Goal: Information Seeking & Learning: Learn about a topic

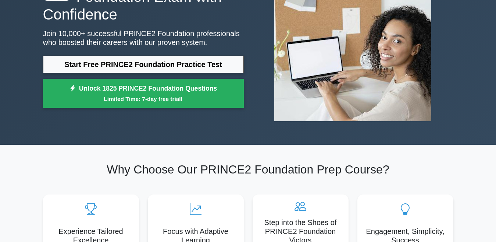
scroll to position [59, 0]
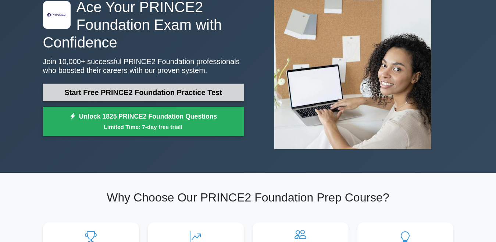
click at [102, 90] on link "Start Free PRINCE2 Foundation Practice Test" at bounding box center [143, 93] width 201 height 18
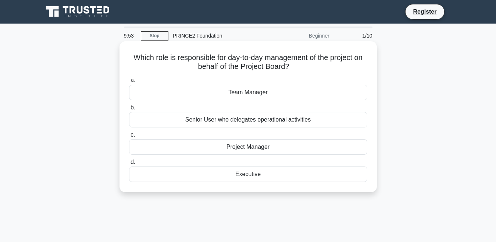
click at [266, 95] on div "Team Manager" at bounding box center [248, 92] width 238 height 15
click at [129, 83] on input "a. Team Manager" at bounding box center [129, 80] width 0 height 5
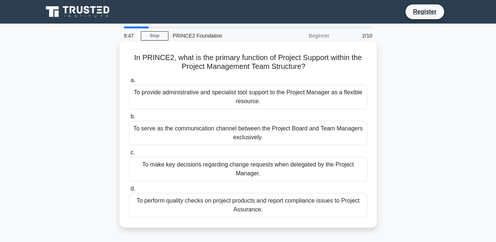
click at [262, 164] on div "To make key decisions regarding change requests when delegated by the Project M…" at bounding box center [248, 169] width 238 height 24
click at [129, 155] on input "c. To make key decisions regarding change requests when delegated by the Projec…" at bounding box center [129, 152] width 0 height 5
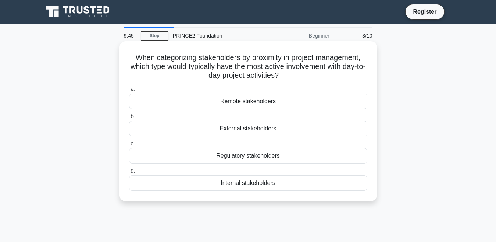
click at [254, 183] on div "Internal stakeholders" at bounding box center [248, 182] width 238 height 15
click at [129, 173] on input "d. Internal stakeholders" at bounding box center [129, 171] width 0 height 5
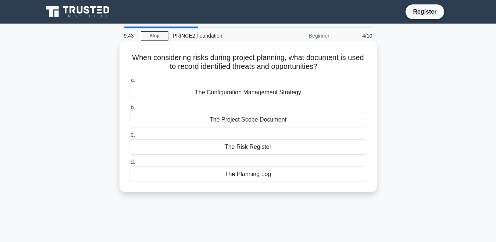
click at [269, 145] on div "The Risk Register" at bounding box center [248, 146] width 238 height 15
click at [129, 137] on input "c. The Risk Register" at bounding box center [129, 134] width 0 height 5
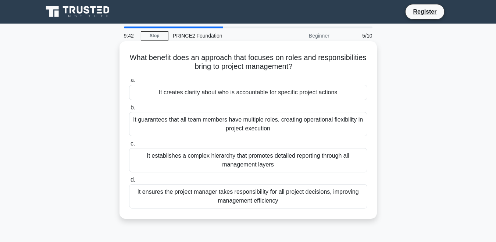
click at [266, 97] on div "It creates clarity about who is accountable for specific project actions" at bounding box center [248, 92] width 238 height 15
click at [129, 83] on input "a. It creates clarity about who is accountable for specific project actions" at bounding box center [129, 80] width 0 height 5
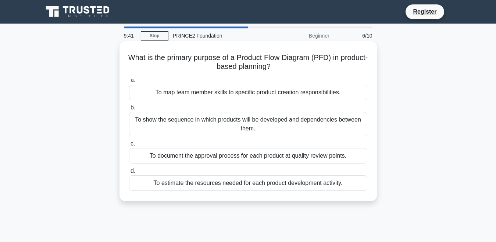
click at [268, 131] on div "To show the sequence in which products will be developed and dependencies betwe…" at bounding box center [248, 124] width 238 height 24
click at [129, 110] on input "b. To show the sequence in which products will be developed and dependencies be…" at bounding box center [129, 107] width 0 height 5
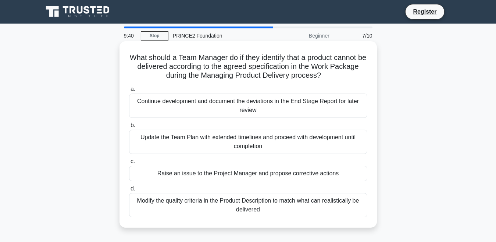
click at [276, 169] on div "Raise an issue to the Project Manager and propose corrective actions" at bounding box center [248, 173] width 238 height 15
click at [129, 164] on input "c. Raise an issue to the Project Manager and propose corrective actions" at bounding box center [129, 161] width 0 height 5
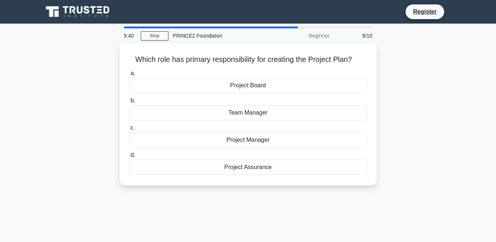
click at [274, 136] on div "Project Manager" at bounding box center [248, 139] width 238 height 15
click at [129, 130] on input "c. Project Manager" at bounding box center [129, 127] width 0 height 5
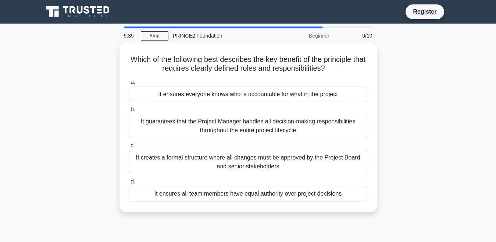
click at [277, 106] on label "b. It guarantees that the Project Manager handles all decision-making responsib…" at bounding box center [248, 121] width 238 height 33
click at [129, 107] on input "b. It guarantees that the Project Manager handles all decision-making responsib…" at bounding box center [129, 109] width 0 height 5
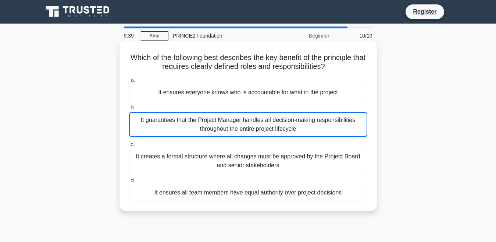
click at [273, 132] on div "It guarantees that the Project Manager handles all decision-making responsibili…" at bounding box center [248, 124] width 238 height 25
click at [129, 110] on input "b. It guarantees that the Project Manager handles all decision-making responsib…" at bounding box center [129, 107] width 0 height 5
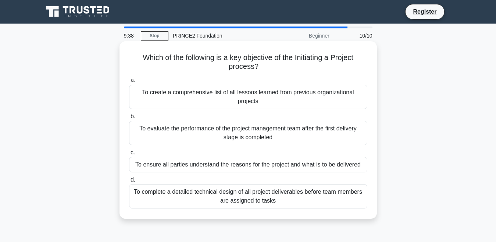
click at [273, 93] on div "To create a comprehensive list of all lessons learned from previous organizatio…" at bounding box center [248, 97] width 238 height 24
click at [129, 83] on input "a. To create a comprehensive list of all lessons learned from previous organiza…" at bounding box center [129, 80] width 0 height 5
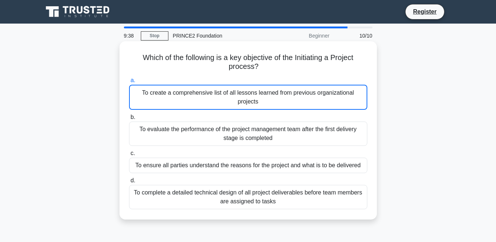
click at [271, 152] on label "c. To ensure all parties understand the reasons for the project and what is to …" at bounding box center [248, 161] width 238 height 24
click at [129, 152] on input "c. To ensure all parties understand the reasons for the project and what is to …" at bounding box center [129, 153] width 0 height 5
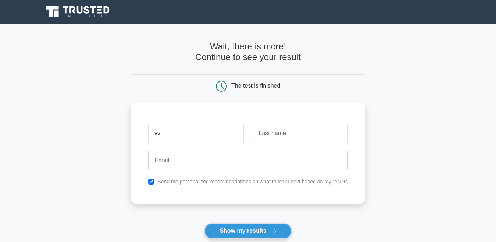
type input "v"
